Goal: Use online tool/utility: Utilize a website feature to perform a specific function

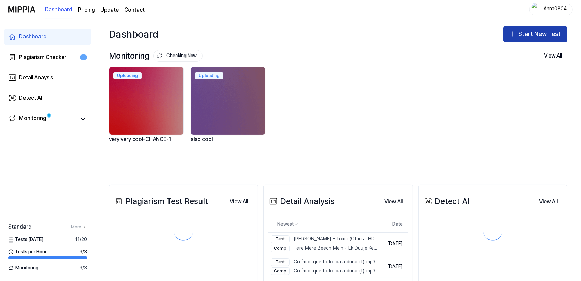
click at [515, 38] on button "Start New Test" at bounding box center [535, 34] width 64 height 16
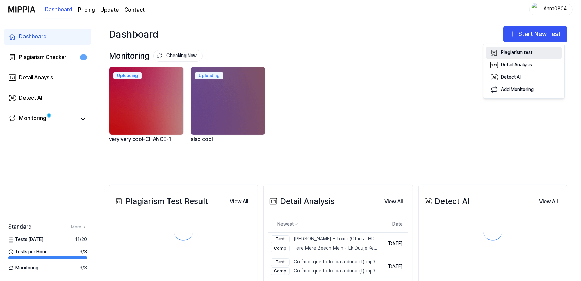
click at [501, 53] on div "Plagiarism test" at bounding box center [516, 52] width 31 height 7
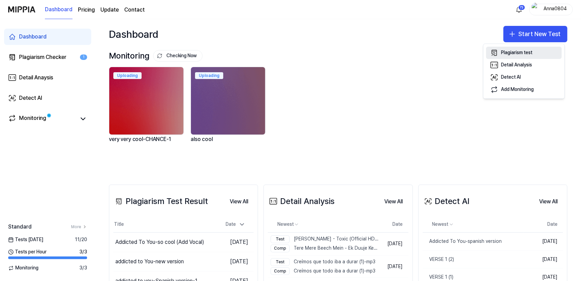
click at [506, 51] on div "Plagiarism test" at bounding box center [516, 52] width 31 height 7
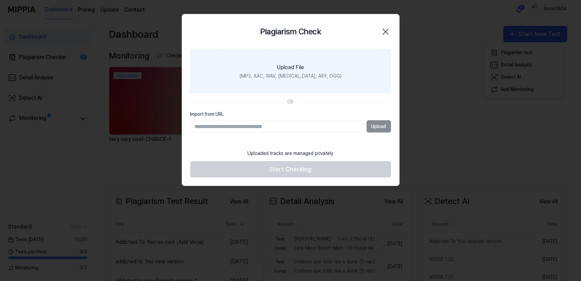
click at [253, 63] on label "Upload File (MP3, AAC, WAV, [MEDICAL_DATA], AIFF, OGG)" at bounding box center [290, 71] width 201 height 44
click at [0, 0] on input "Upload File (MP3, AAC, WAV, [MEDICAL_DATA], AIFF, OGG)" at bounding box center [0, 0] width 0 height 0
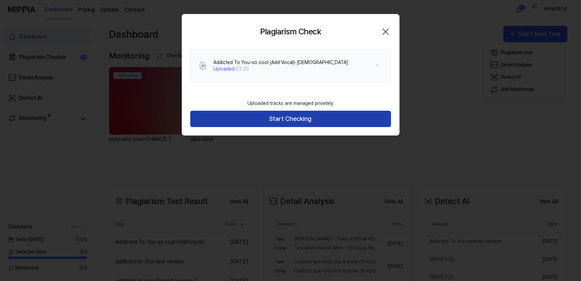
click at [270, 116] on button "Start Checking" at bounding box center [290, 119] width 201 height 16
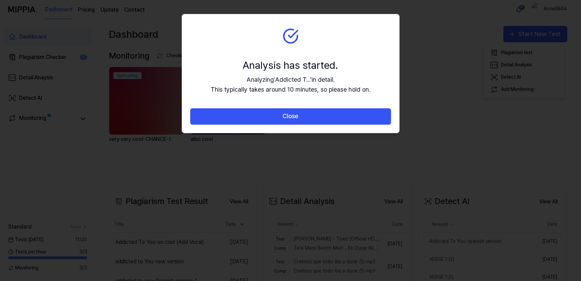
click at [270, 116] on button "Close" at bounding box center [290, 116] width 201 height 16
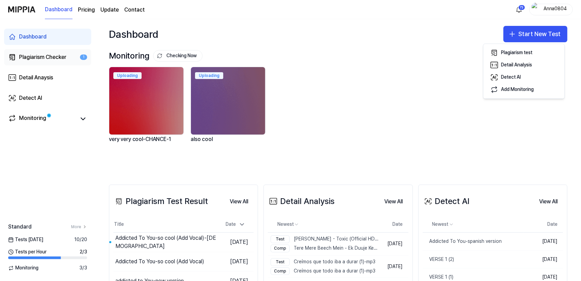
click at [33, 55] on div "Plagiarism Checker" at bounding box center [42, 57] width 47 height 8
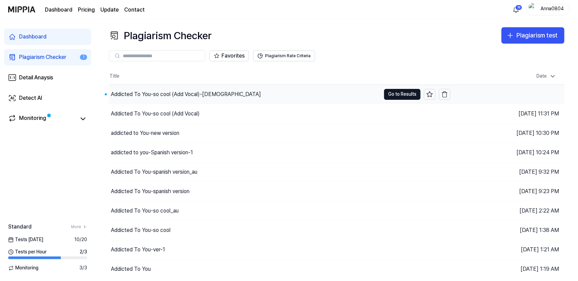
click at [176, 94] on div "Addicted To You-so cool (Add Vocal)-[DEMOGRAPHIC_DATA]" at bounding box center [186, 94] width 150 height 8
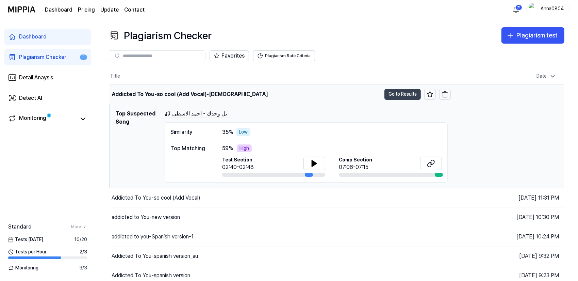
click at [393, 95] on button "Go to Results" at bounding box center [403, 94] width 36 height 11
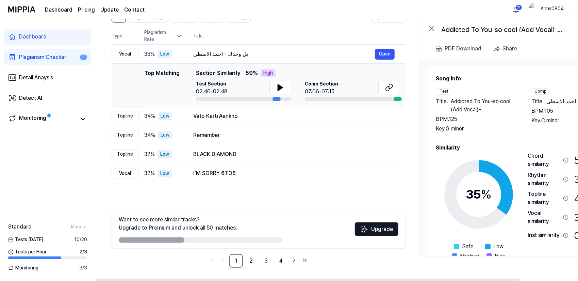
drag, startPoint x: 517, startPoint y: 166, endPoint x: 521, endPoint y: 169, distance: 4.9
click at [521, 169] on div "35 % Safe Low Medium High Very High Chord similarity 58 % High Rhythm similarit…" at bounding box center [525, 211] width 178 height 118
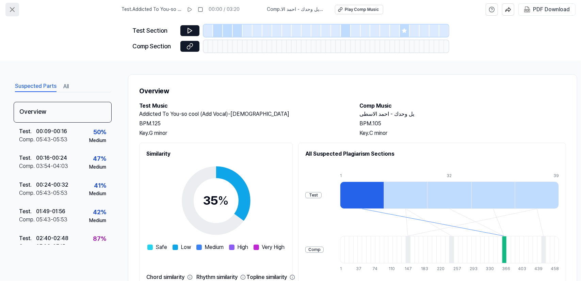
click at [12, 8] on icon at bounding box center [12, 9] width 8 height 8
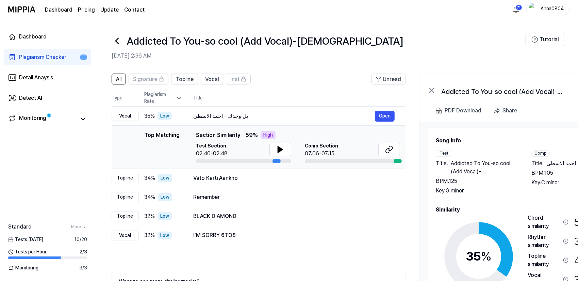
click at [42, 54] on div "Plagiarism Checker" at bounding box center [42, 57] width 47 height 8
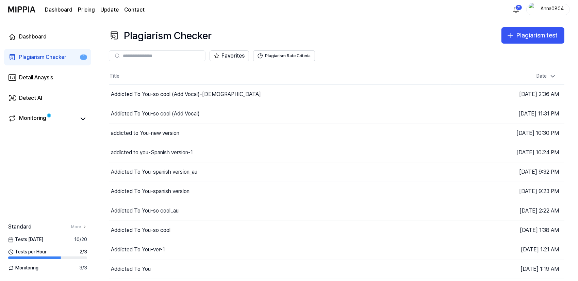
click at [523, 45] on div "Favorites Plagiarism Rate Criteria" at bounding box center [337, 56] width 456 height 25
click at [519, 36] on div "Plagiarism test" at bounding box center [537, 36] width 41 height 10
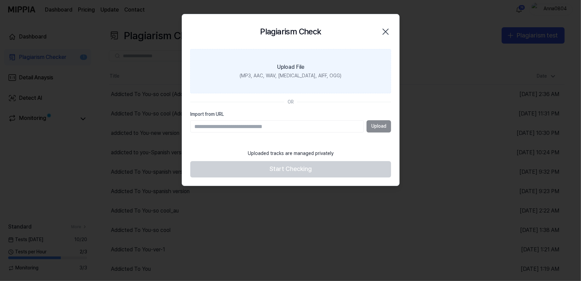
click at [322, 68] on label "Upload File (MP3, AAC, WAV, [MEDICAL_DATA], AIFF, OGG)" at bounding box center [290, 71] width 201 height 44
click at [0, 0] on input "Upload File (MP3, AAC, WAV, [MEDICAL_DATA], AIFF, OGG)" at bounding box center [0, 0] width 0 height 0
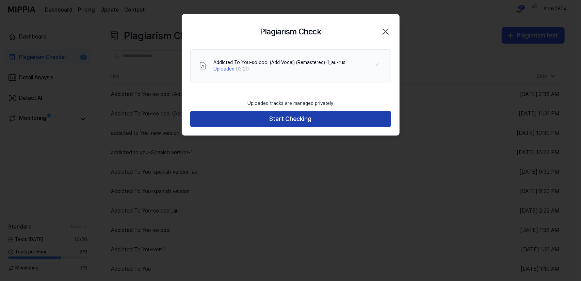
click at [354, 117] on button "Start Checking" at bounding box center [290, 119] width 201 height 16
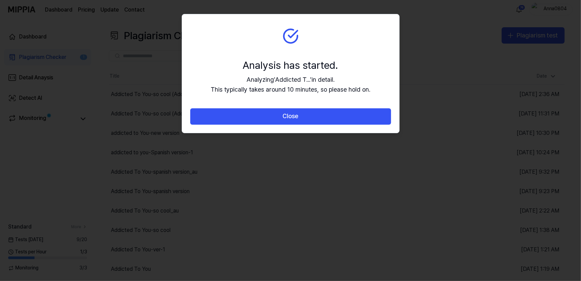
click at [354, 117] on button "Close" at bounding box center [290, 116] width 201 height 16
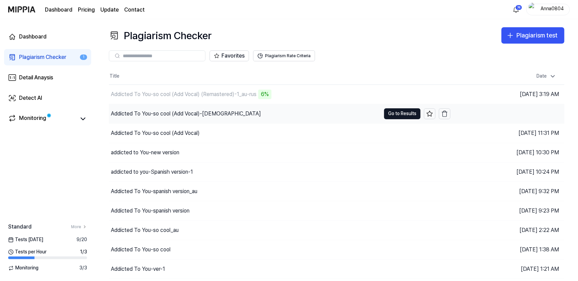
click at [191, 118] on div "Addicted To You-so cool (Add Vocal)-[DEMOGRAPHIC_DATA]" at bounding box center [245, 113] width 272 height 19
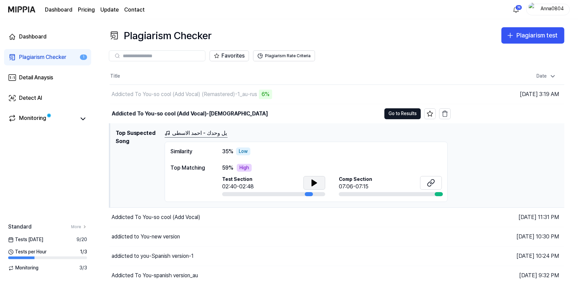
click at [319, 181] on button at bounding box center [315, 183] width 22 height 14
click at [392, 114] on button "Go to Results" at bounding box center [403, 113] width 36 height 11
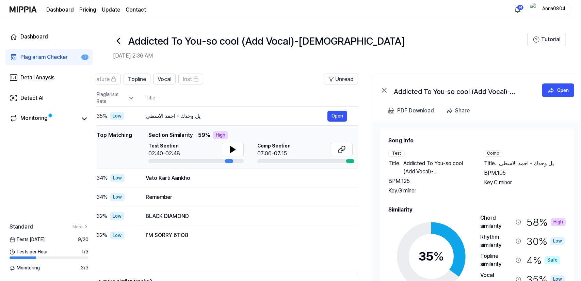
scroll to position [0, 65]
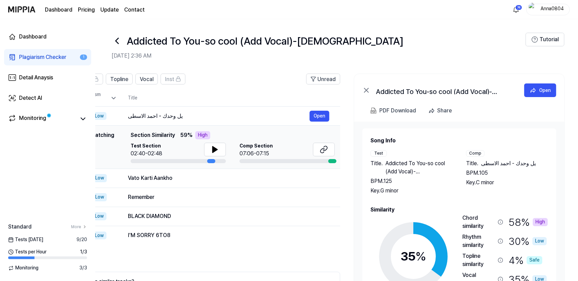
drag, startPoint x: 542, startPoint y: 176, endPoint x: 472, endPoint y: 161, distance: 71.2
click at [472, 161] on div "Title . يل وحدك - [PERSON_NAME] BPM. 105 Key. C minor" at bounding box center [507, 172] width 82 height 27
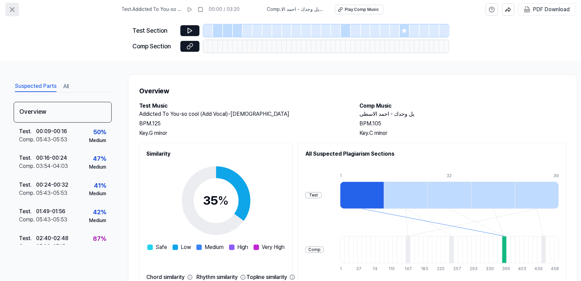
click at [14, 12] on icon at bounding box center [12, 9] width 8 height 8
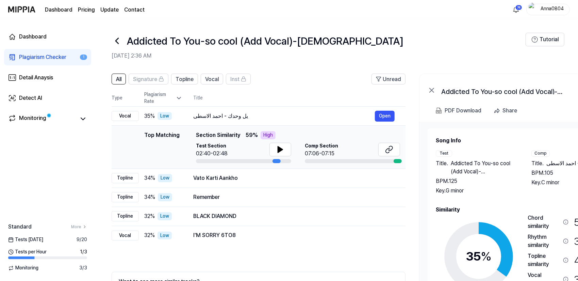
click at [20, 57] on div "Plagiarism Checker" at bounding box center [42, 57] width 47 height 8
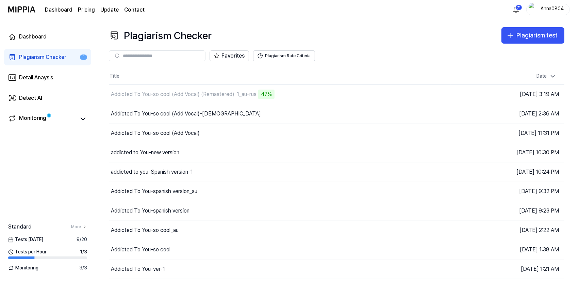
click at [392, 30] on div "Plagiarism Checker Plagiarism test" at bounding box center [337, 35] width 456 height 16
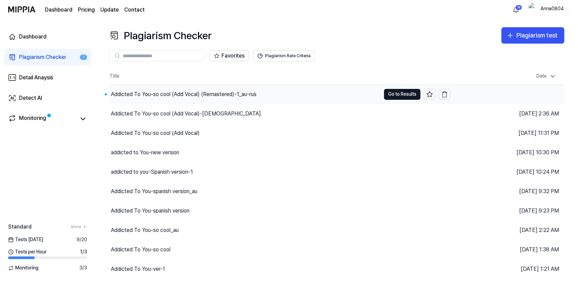
click at [226, 94] on div "Addicted To You-so cool (Add Vocal) (Remastered)-1_au-rus" at bounding box center [184, 94] width 146 height 8
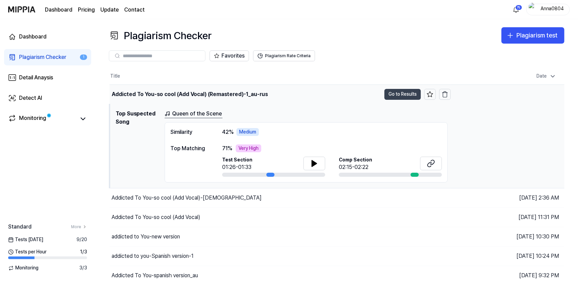
click at [389, 94] on button "Go to Results" at bounding box center [403, 94] width 36 height 11
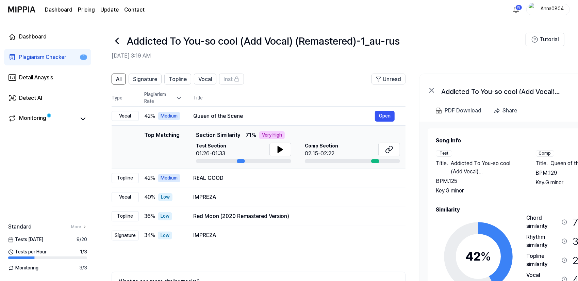
drag, startPoint x: 502, startPoint y: 154, endPoint x: 514, endPoint y: 154, distance: 12.6
click at [514, 154] on div "Test Title . Addicted To You-so cool (Add Vocal) (Remastered)-1_au-rus BPM. 125…" at bounding box center [479, 172] width 86 height 45
